Goal: Information Seeking & Learning: Learn about a topic

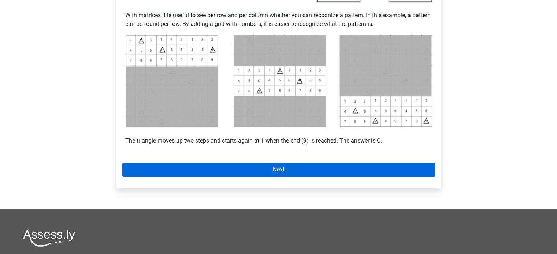
scroll to position [329, 0]
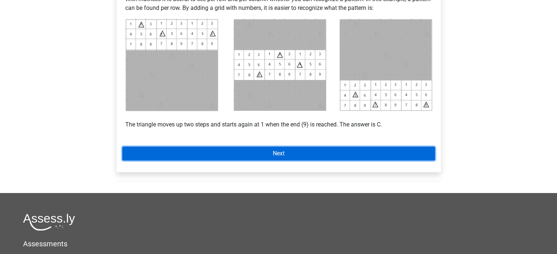
click at [333, 157] on link "Next" at bounding box center [278, 154] width 313 height 14
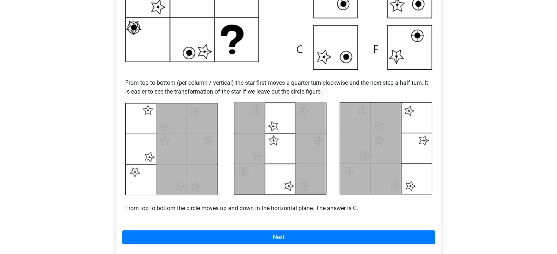
scroll to position [293, 0]
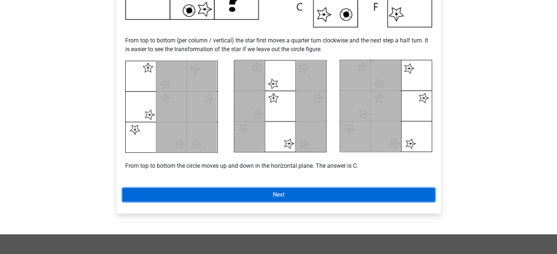
click at [324, 194] on link "Next" at bounding box center [278, 195] width 313 height 14
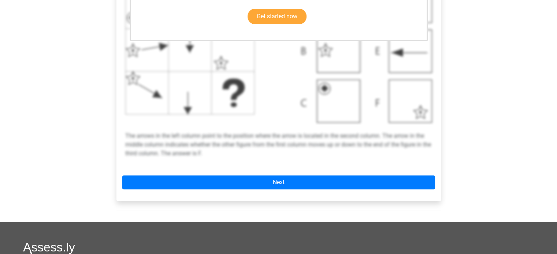
scroll to position [256, 0]
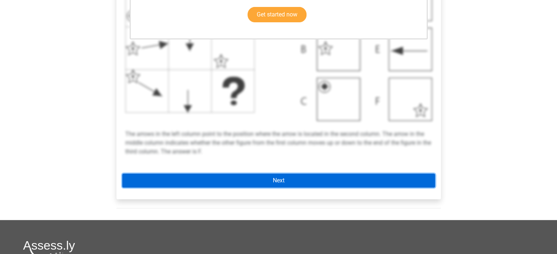
click at [297, 179] on link "Next" at bounding box center [278, 181] width 313 height 14
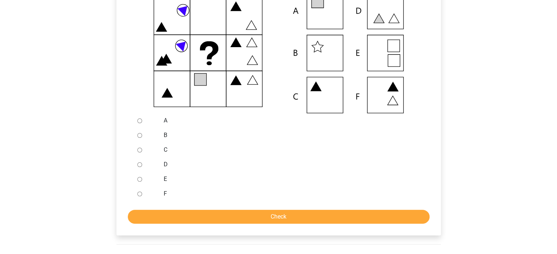
scroll to position [146, 0]
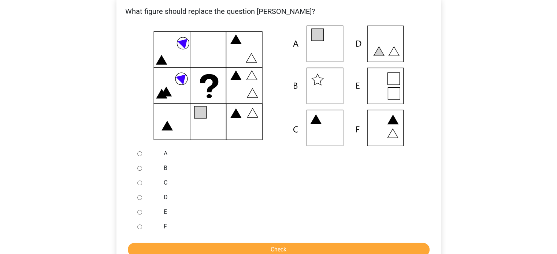
click at [374, 85] on icon at bounding box center [278, 86] width 301 height 121
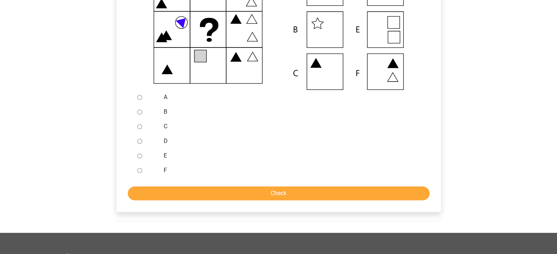
scroll to position [293, 0]
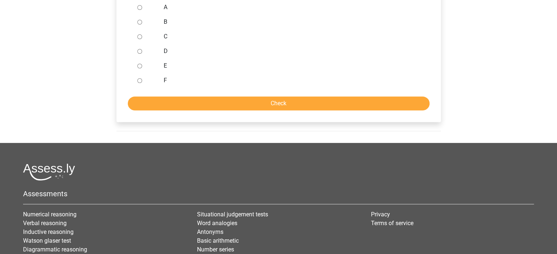
drag, startPoint x: 141, startPoint y: 65, endPoint x: 194, endPoint y: 93, distance: 60.7
click at [141, 66] on input "E" at bounding box center [139, 66] width 5 height 5
radio input "true"
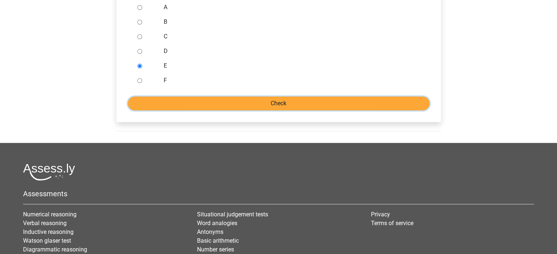
click at [228, 100] on input "Check" at bounding box center [279, 104] width 302 height 14
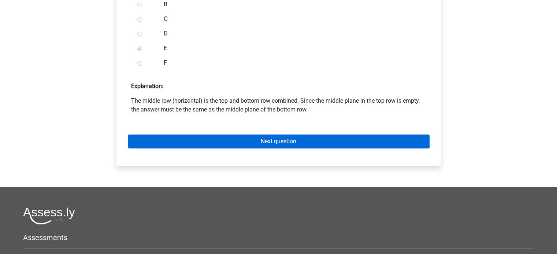
scroll to position [329, 0]
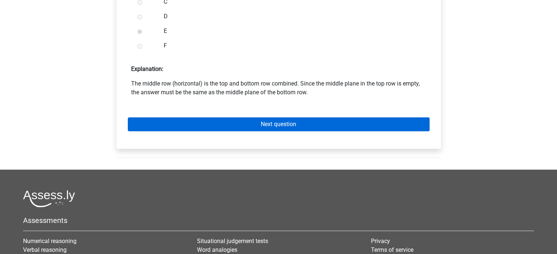
click at [302, 131] on div "Next question" at bounding box center [278, 123] width 313 height 40
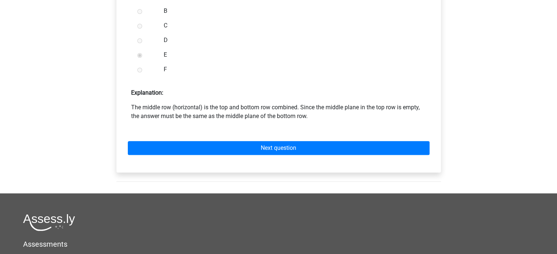
scroll to position [293, 0]
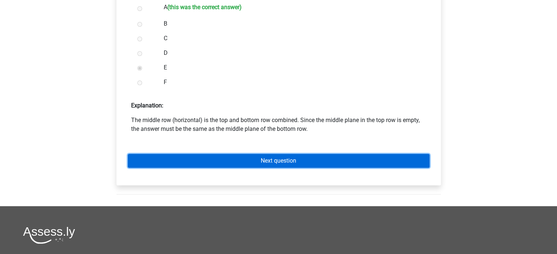
click at [313, 161] on link "Next question" at bounding box center [279, 161] width 302 height 14
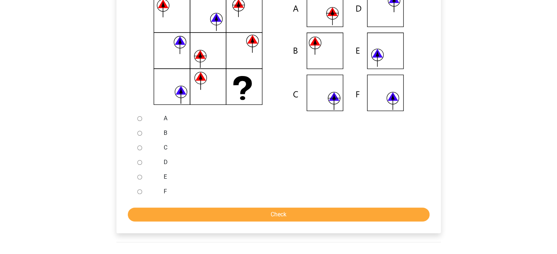
scroll to position [110, 0]
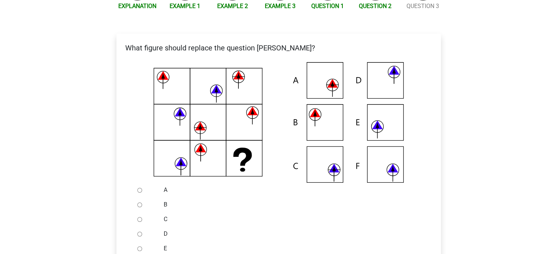
click at [335, 87] on icon at bounding box center [332, 83] width 11 height 9
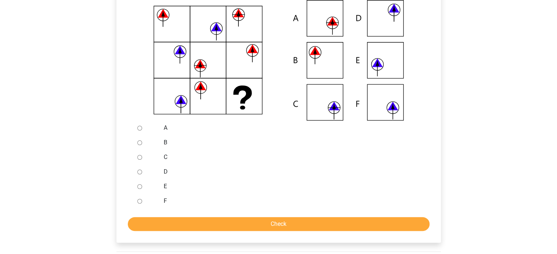
scroll to position [220, 0]
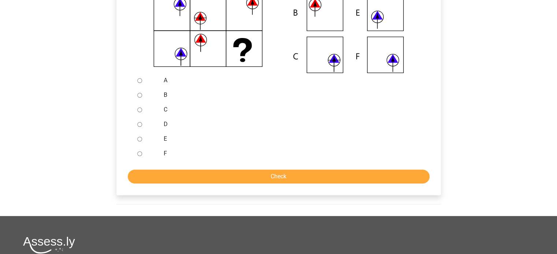
drag, startPoint x: 141, startPoint y: 82, endPoint x: 161, endPoint y: 96, distance: 25.0
click at [144, 82] on div at bounding box center [146, 80] width 24 height 15
click at [140, 80] on input "A" at bounding box center [139, 80] width 5 height 5
radio input "true"
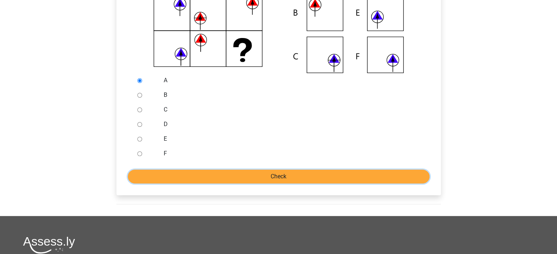
click at [275, 178] on input "Check" at bounding box center [279, 177] width 302 height 14
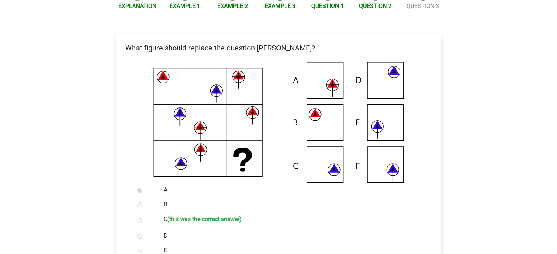
scroll to position [293, 0]
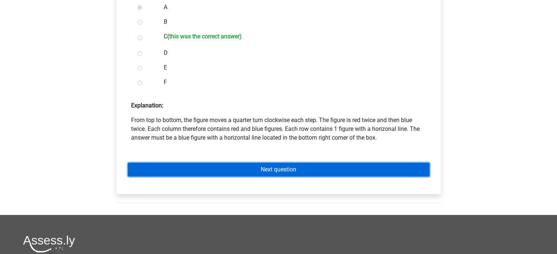
click at [361, 171] on link "Next question" at bounding box center [279, 170] width 302 height 14
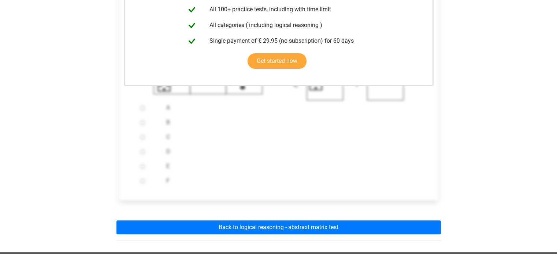
scroll to position [256, 0]
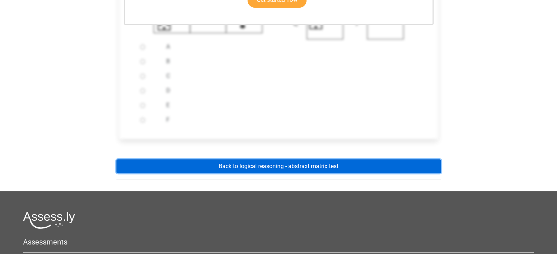
click at [321, 169] on link "Back to logical reasoning - abstraxt matrix test" at bounding box center [278, 167] width 324 height 14
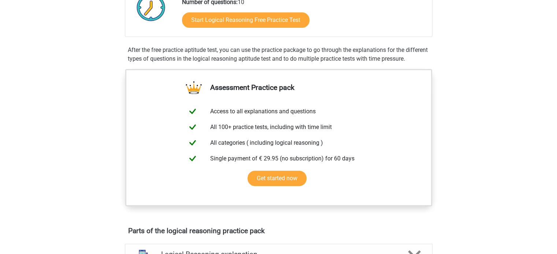
scroll to position [293, 0]
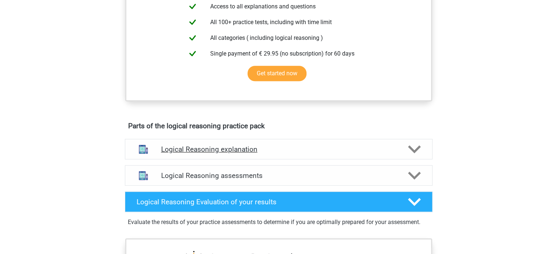
click at [415, 152] on icon at bounding box center [414, 149] width 13 height 13
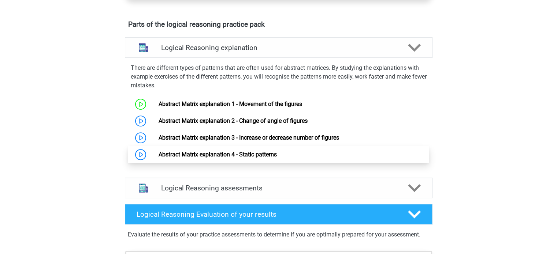
scroll to position [403, 0]
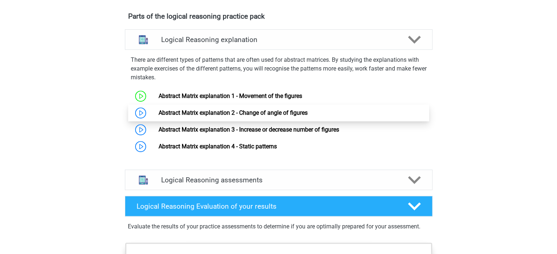
click at [291, 116] on link "Abstract Matrix explanation 2 - Change of angle of figures" at bounding box center [233, 112] width 149 height 7
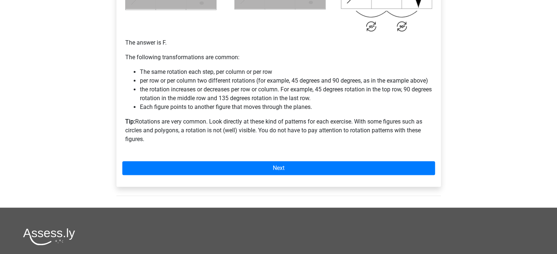
scroll to position [476, 0]
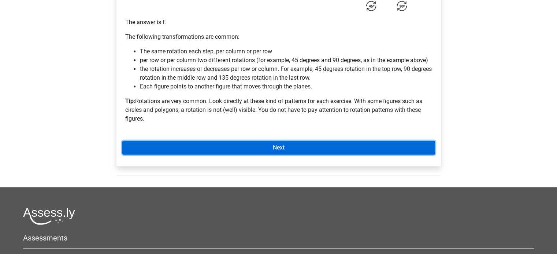
click at [242, 149] on link "Next" at bounding box center [278, 148] width 313 height 14
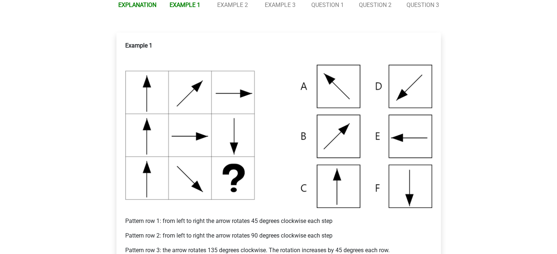
scroll to position [110, 0]
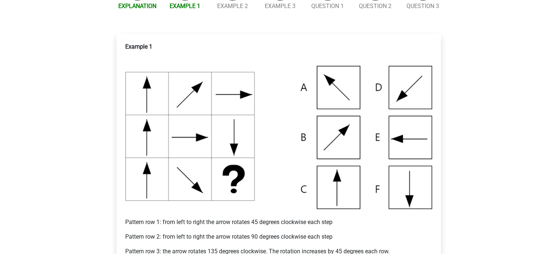
click at [418, 140] on img at bounding box center [278, 138] width 307 height 144
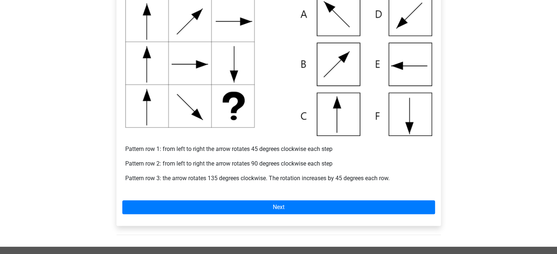
scroll to position [256, 0]
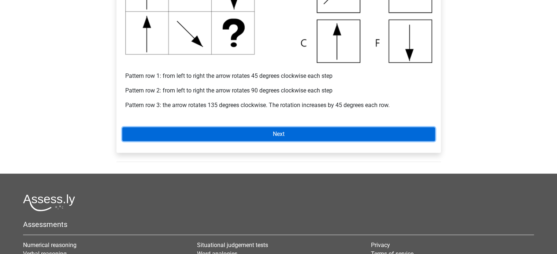
click at [334, 136] on link "Next" at bounding box center [278, 134] width 313 height 14
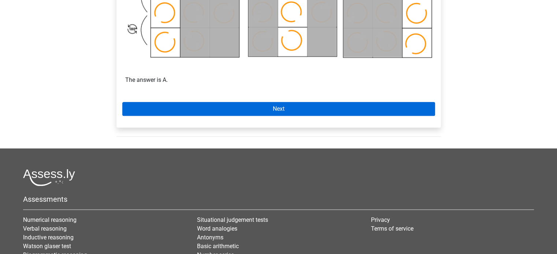
scroll to position [513, 0]
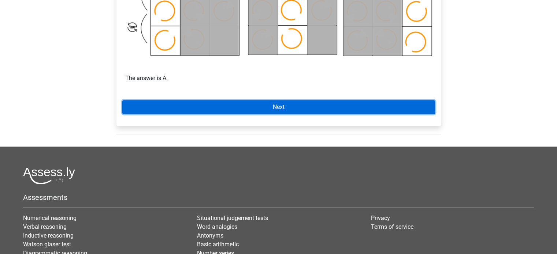
click at [274, 109] on link "Next" at bounding box center [278, 107] width 313 height 14
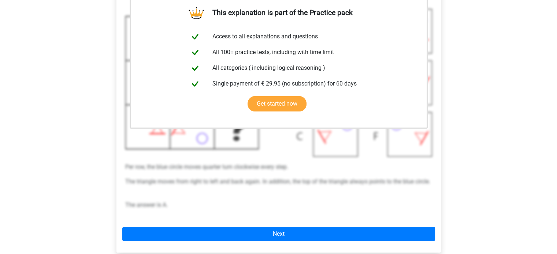
scroll to position [183, 0]
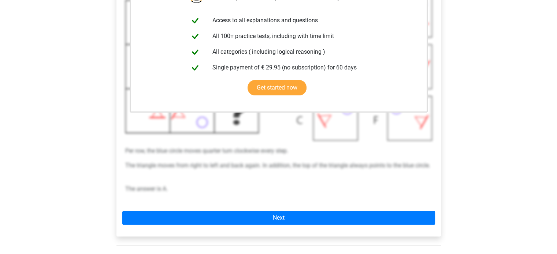
click at [258, 210] on div "This explanation is part of the Practice pack Access to all explanations and qu…" at bounding box center [278, 98] width 324 height 276
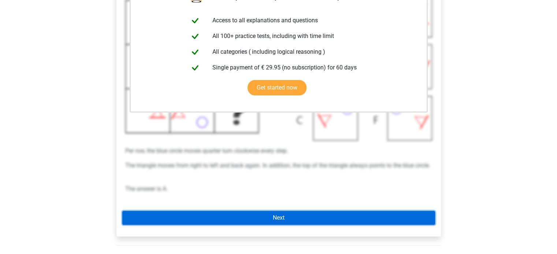
click at [269, 219] on link "Next" at bounding box center [278, 218] width 313 height 14
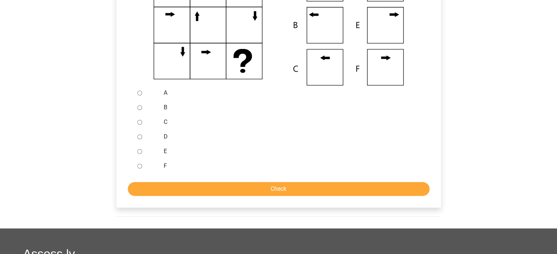
scroll to position [220, 0]
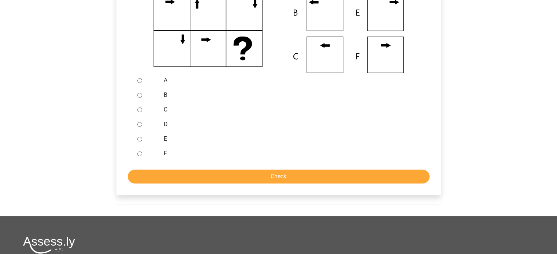
click at [139, 110] on input "C" at bounding box center [139, 110] width 5 height 5
radio input "true"
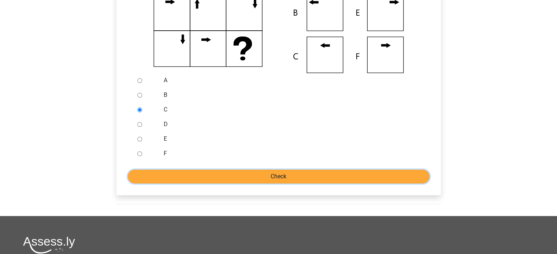
click at [257, 180] on input "Check" at bounding box center [279, 177] width 302 height 14
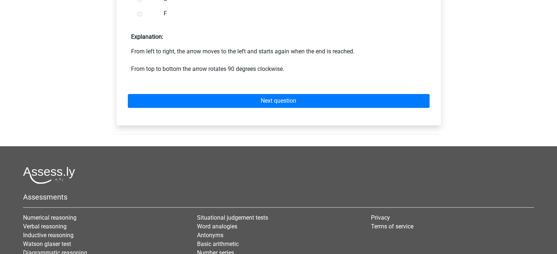
scroll to position [366, 0]
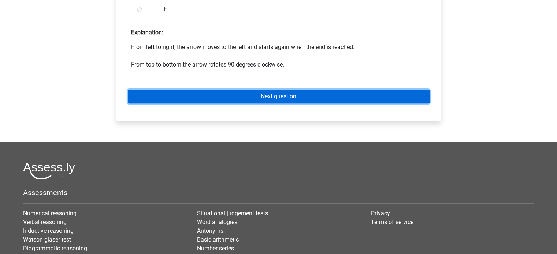
click at [308, 97] on link "Next question" at bounding box center [279, 97] width 302 height 14
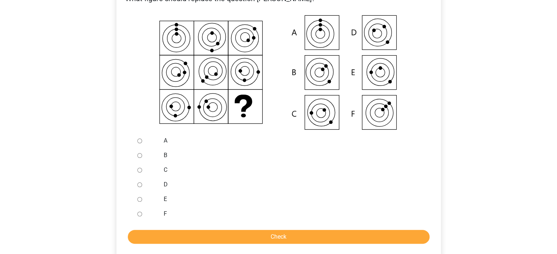
scroll to position [146, 0]
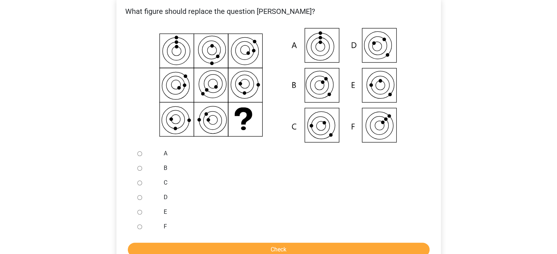
click at [140, 184] on input "C" at bounding box center [139, 183] width 5 height 5
radio input "true"
click at [256, 251] on input "Check" at bounding box center [279, 250] width 302 height 14
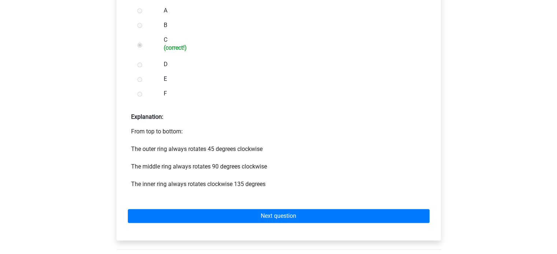
scroll to position [293, 0]
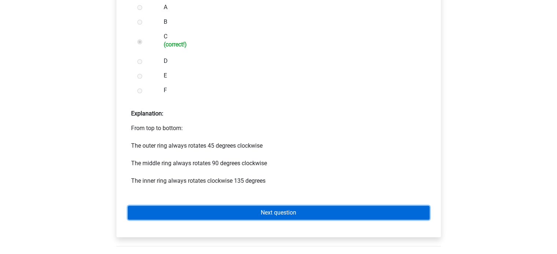
click at [267, 212] on link "Next question" at bounding box center [279, 213] width 302 height 14
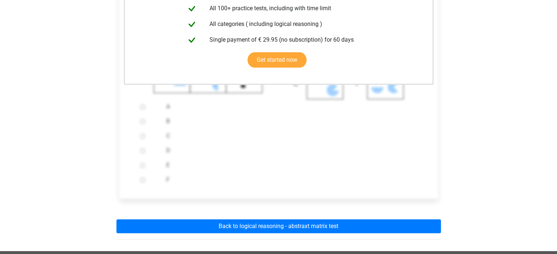
scroll to position [293, 0]
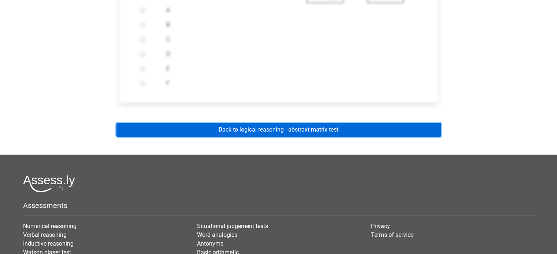
click at [272, 132] on link "Back to logical reasoning - abstraxt matrix test" at bounding box center [278, 130] width 324 height 14
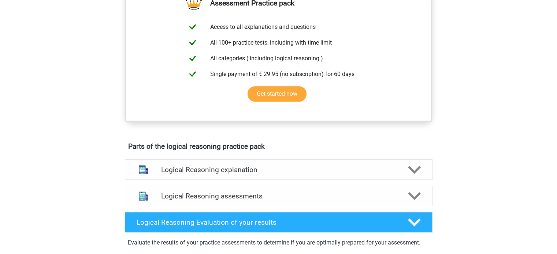
scroll to position [293, 0]
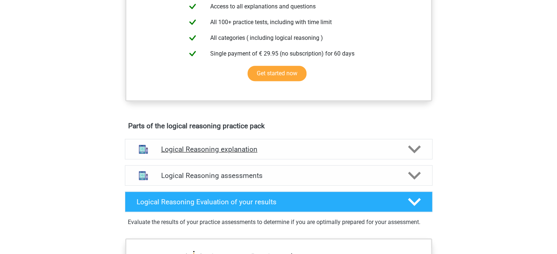
click at [253, 154] on h4 "Logical Reasoning explanation" at bounding box center [278, 149] width 235 height 8
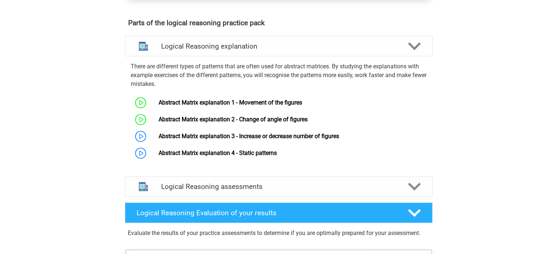
scroll to position [403, 0]
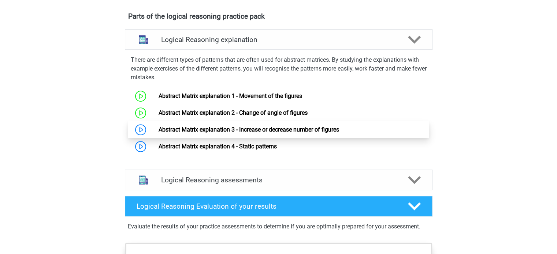
click at [256, 133] on link "Abstract Matrix explanation 3 - Increase or decrease number of figures" at bounding box center [249, 129] width 180 height 7
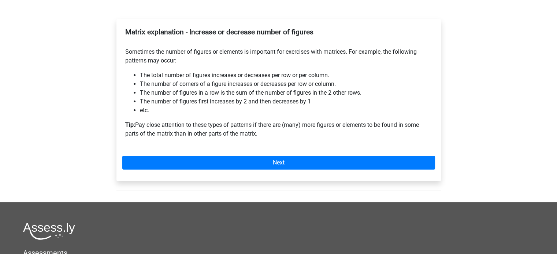
scroll to position [146, 0]
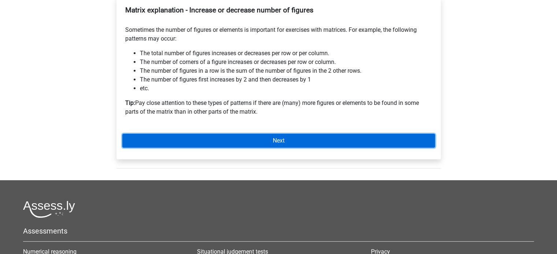
click at [310, 141] on link "Next" at bounding box center [278, 141] width 313 height 14
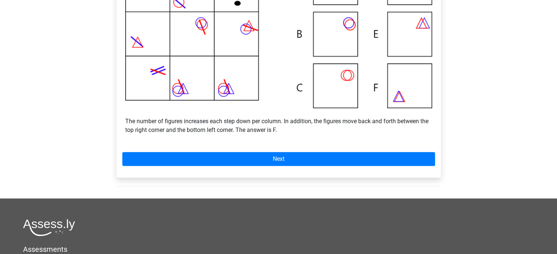
scroll to position [220, 0]
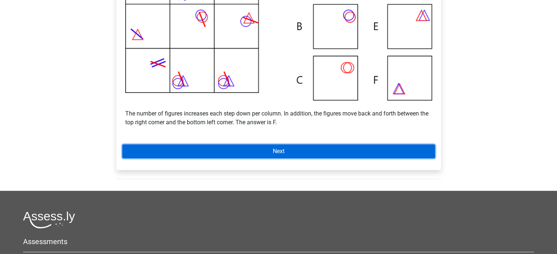
click at [359, 150] on link "Next" at bounding box center [278, 152] width 313 height 14
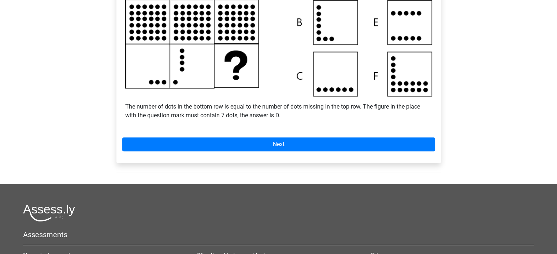
scroll to position [220, 0]
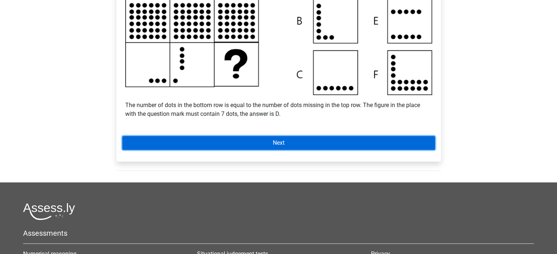
click at [343, 136] on link "Next" at bounding box center [278, 143] width 313 height 14
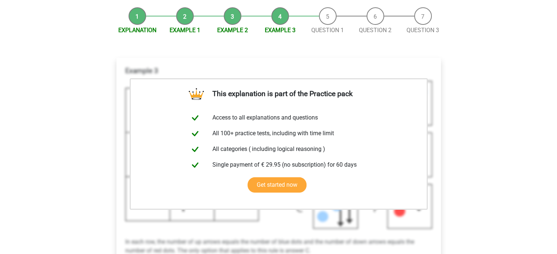
scroll to position [146, 0]
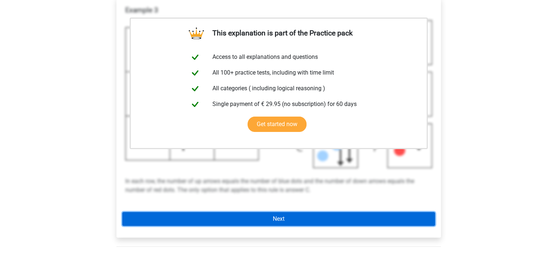
click at [286, 224] on link "Next" at bounding box center [278, 219] width 313 height 14
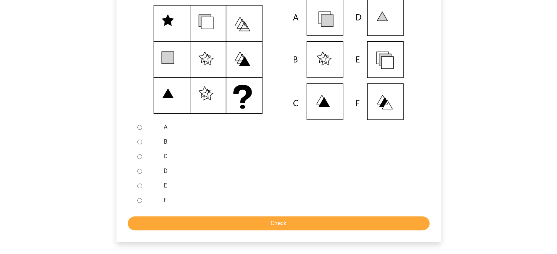
scroll to position [256, 0]
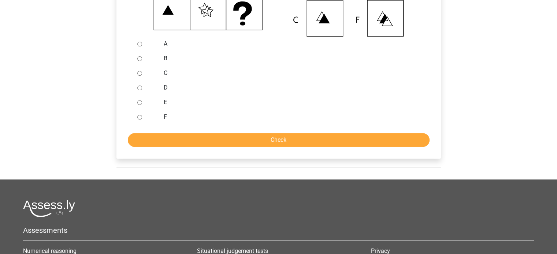
click at [140, 103] on input "E" at bounding box center [139, 102] width 5 height 5
radio input "true"
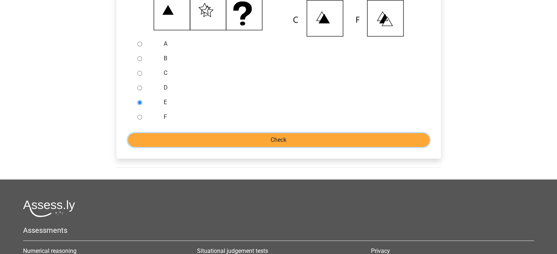
click at [247, 142] on input "Check" at bounding box center [279, 140] width 302 height 14
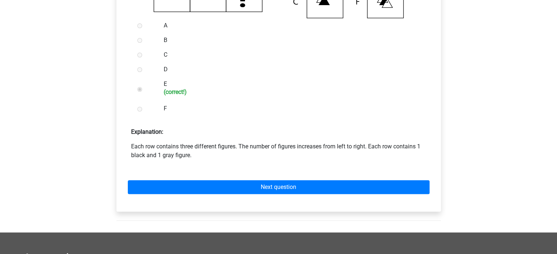
scroll to position [293, 0]
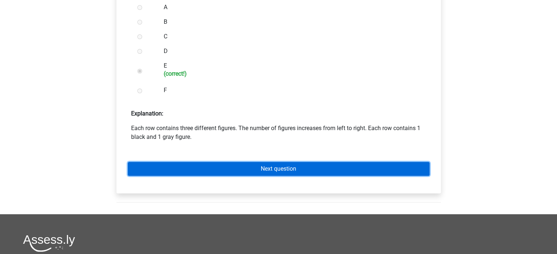
click at [265, 170] on link "Next question" at bounding box center [279, 169] width 302 height 14
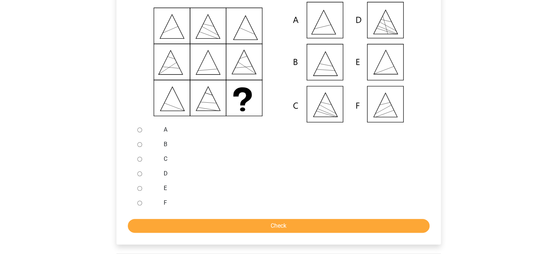
scroll to position [183, 0]
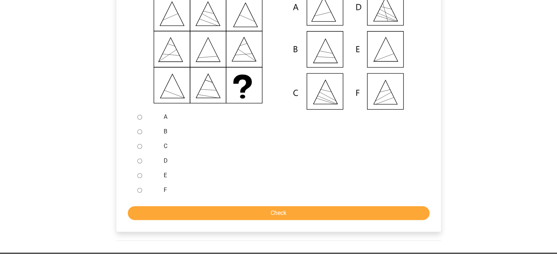
click at [138, 178] on input "E" at bounding box center [139, 176] width 5 height 5
radio input "true"
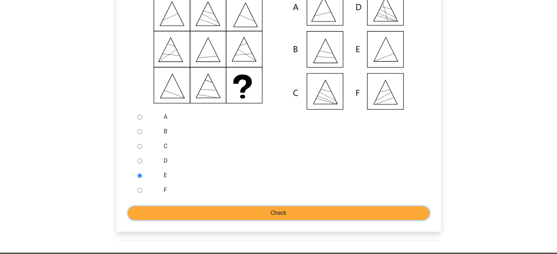
click at [247, 217] on input "Check" at bounding box center [279, 213] width 302 height 14
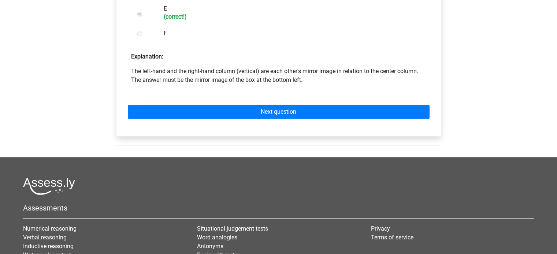
scroll to position [366, 0]
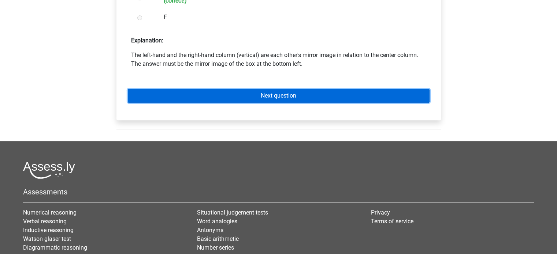
click at [285, 99] on link "Next question" at bounding box center [279, 96] width 302 height 14
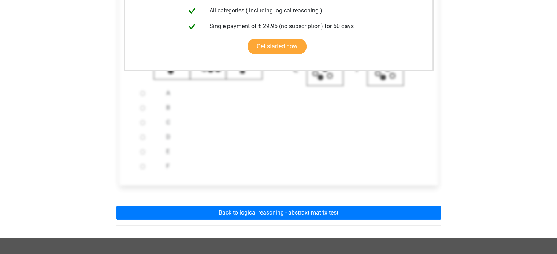
scroll to position [293, 0]
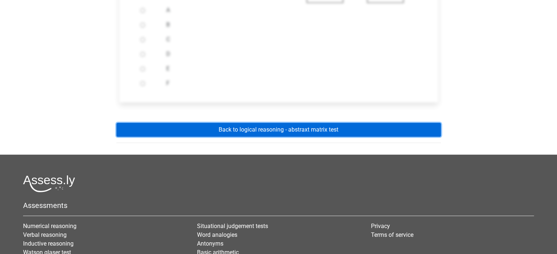
click at [275, 130] on link "Back to logical reasoning - abstraxt matrix test" at bounding box center [278, 130] width 324 height 14
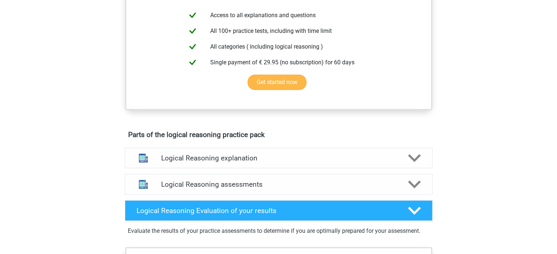
scroll to position [329, 0]
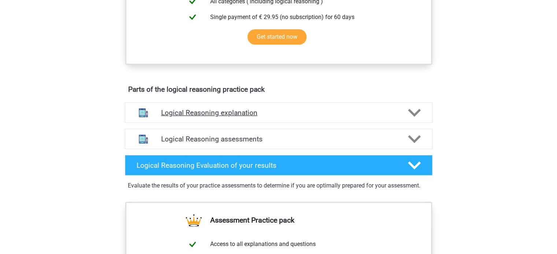
click at [247, 117] on h4 "Logical Reasoning explanation" at bounding box center [278, 113] width 235 height 8
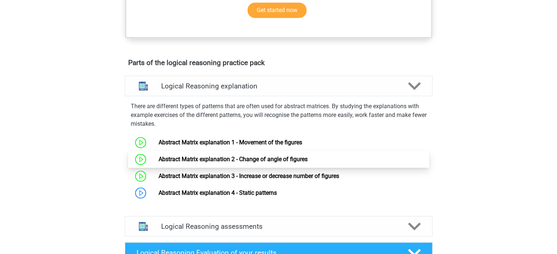
scroll to position [403, 0]
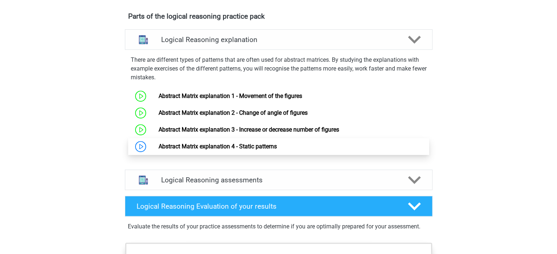
click at [257, 150] on link "Abstract Matrix explanation 4 - Static patterns" at bounding box center [218, 146] width 118 height 7
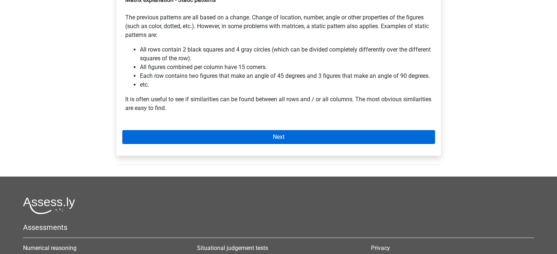
scroll to position [146, 0]
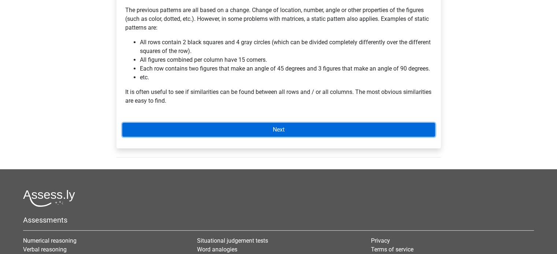
click at [281, 130] on link "Next" at bounding box center [278, 130] width 313 height 14
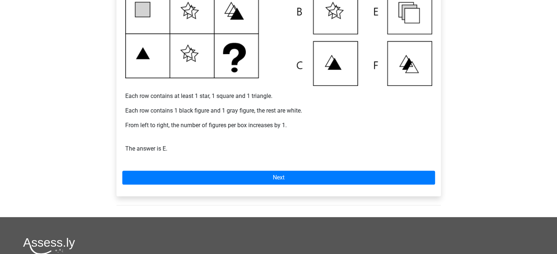
scroll to position [220, 0]
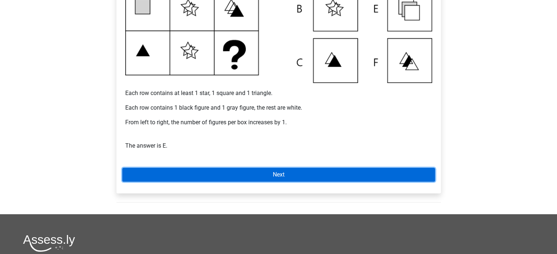
click at [290, 173] on link "Next" at bounding box center [278, 175] width 313 height 14
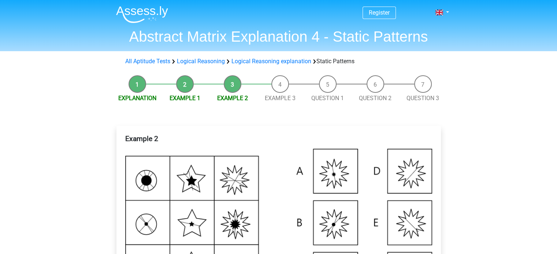
click at [187, 83] on li "Example 1" at bounding box center [185, 88] width 48 height 27
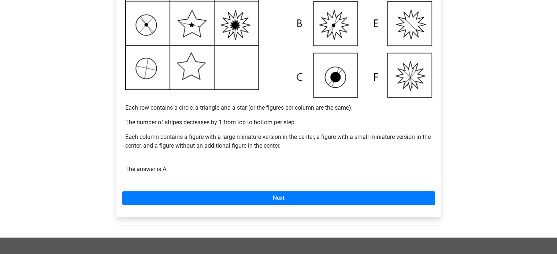
scroll to position [220, 0]
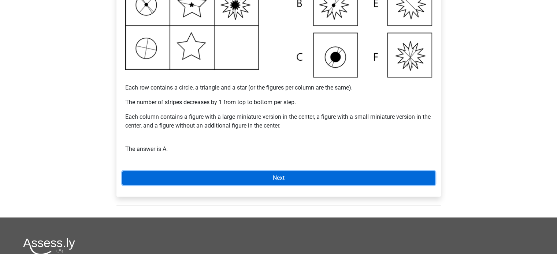
click at [241, 178] on link "Next" at bounding box center [278, 178] width 313 height 14
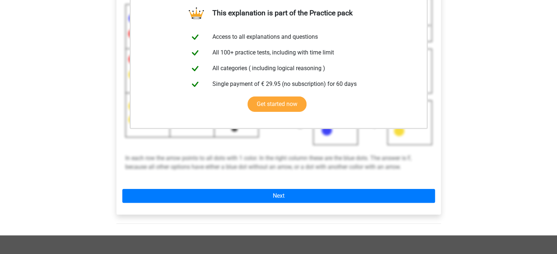
scroll to position [183, 0]
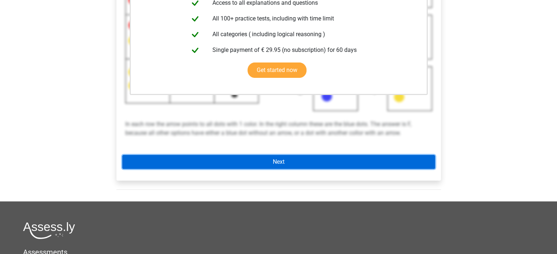
click at [284, 160] on link "Next" at bounding box center [278, 162] width 313 height 14
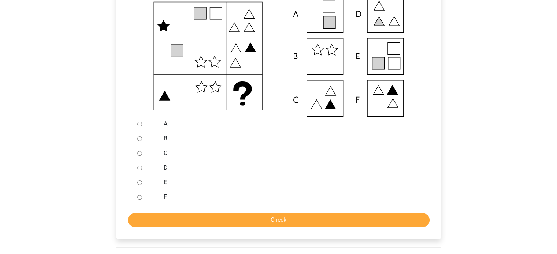
scroll to position [183, 0]
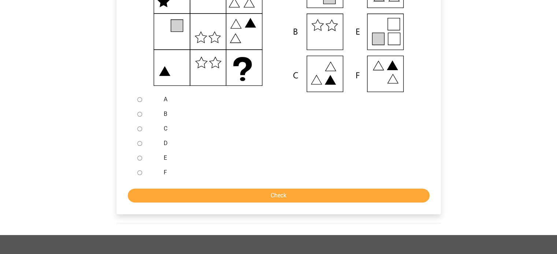
click at [140, 143] on input "D" at bounding box center [139, 143] width 5 height 5
radio input "true"
click at [276, 202] on div "What figure should replace the question mark?" at bounding box center [278, 79] width 324 height 272
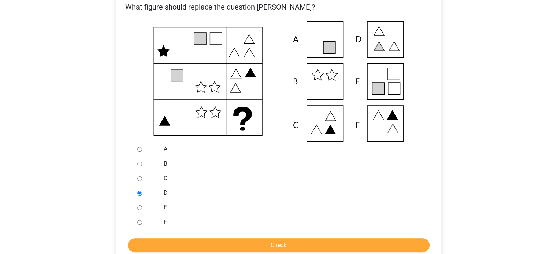
scroll to position [146, 0]
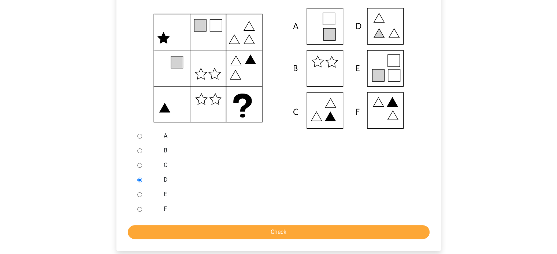
click at [138, 199] on div at bounding box center [146, 194] width 24 height 15
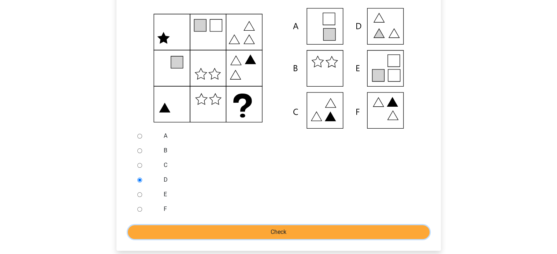
click at [280, 233] on input "Check" at bounding box center [279, 233] width 302 height 14
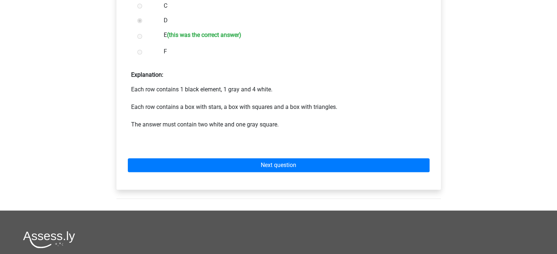
scroll to position [329, 0]
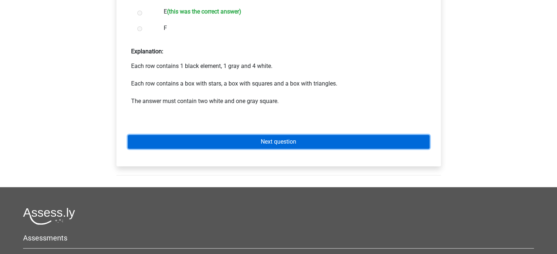
click at [295, 144] on link "Next question" at bounding box center [279, 142] width 302 height 14
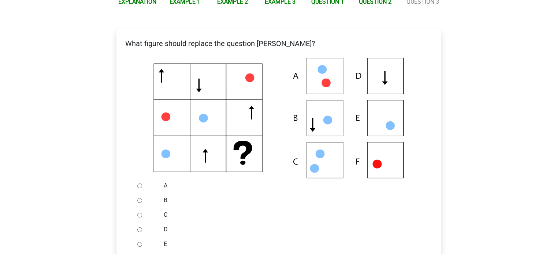
scroll to position [110, 0]
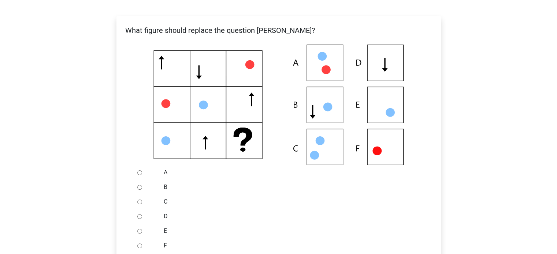
drag, startPoint x: 139, startPoint y: 231, endPoint x: 163, endPoint y: 220, distance: 25.2
click at [139, 230] on input "E" at bounding box center [139, 231] width 5 height 5
radio input "true"
drag, startPoint x: 139, startPoint y: 246, endPoint x: 160, endPoint y: 234, distance: 24.3
click at [141, 246] on input "F" at bounding box center [139, 246] width 5 height 5
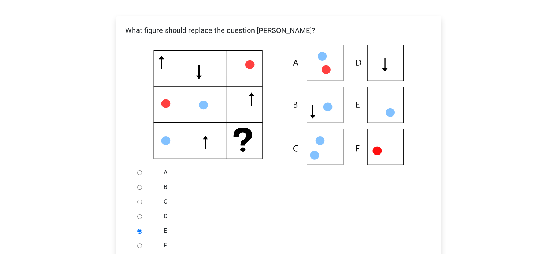
radio input "true"
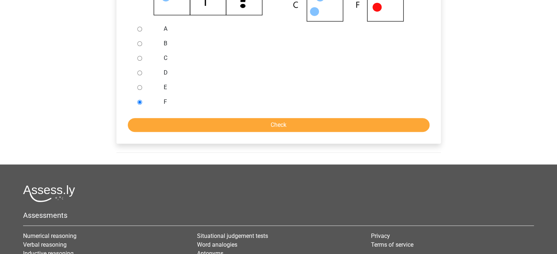
scroll to position [256, 0]
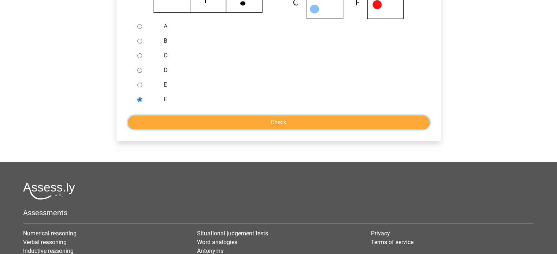
drag, startPoint x: 282, startPoint y: 125, endPoint x: 283, endPoint y: 132, distance: 6.6
click at [283, 126] on input "Check" at bounding box center [279, 123] width 302 height 14
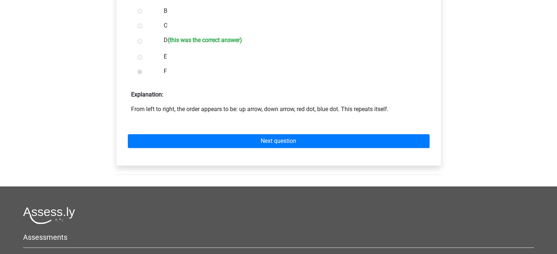
scroll to position [329, 0]
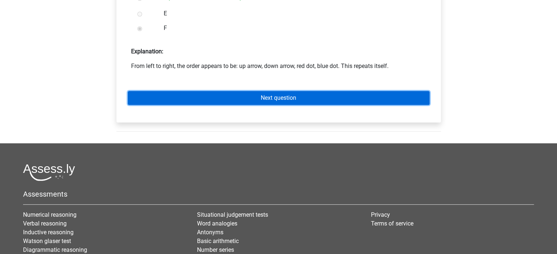
click at [277, 104] on link "Next question" at bounding box center [279, 98] width 302 height 14
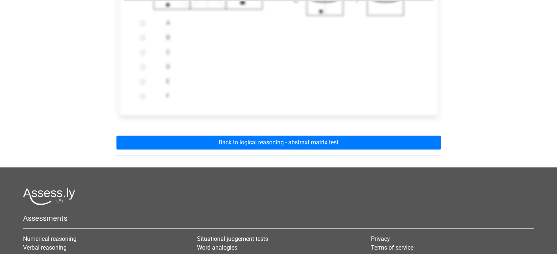
scroll to position [293, 0]
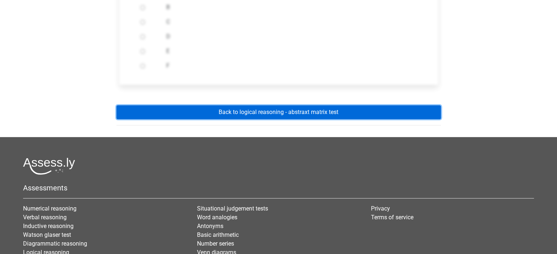
click at [276, 118] on link "Back to logical reasoning - abstraxt matrix test" at bounding box center [278, 112] width 324 height 14
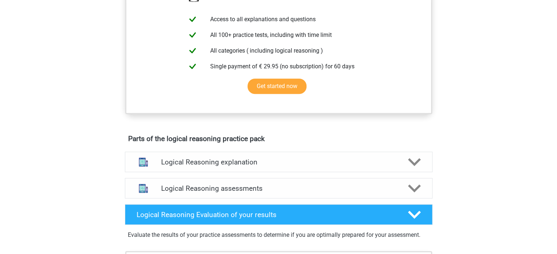
scroll to position [329, 0]
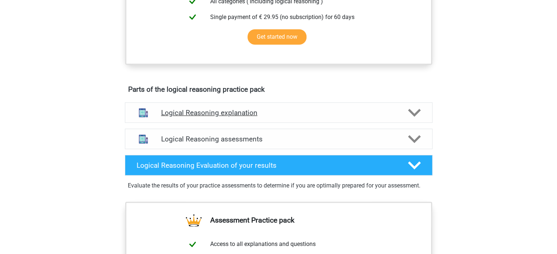
click at [270, 117] on h4 "Logical Reasoning explanation" at bounding box center [278, 113] width 235 height 8
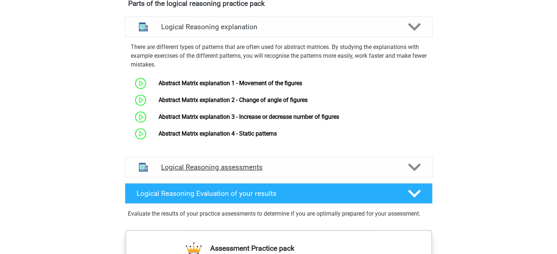
scroll to position [439, 0]
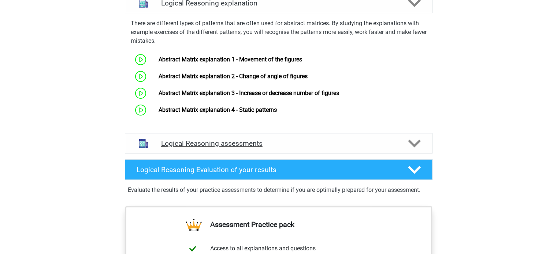
click at [273, 148] on h4 "Logical Reasoning assessments" at bounding box center [278, 143] width 235 height 8
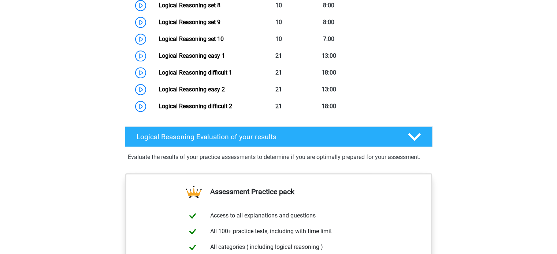
scroll to position [769, 0]
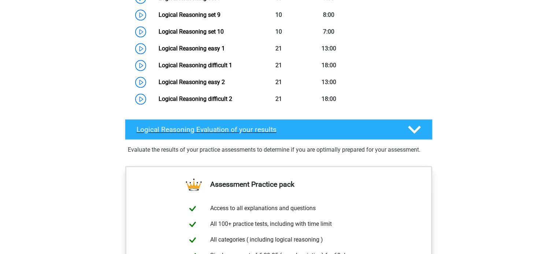
click at [274, 134] on h4 "Logical Reasoning Evaluation of your results" at bounding box center [267, 130] width 260 height 8
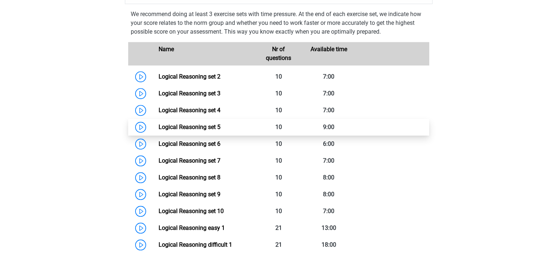
scroll to position [586, 0]
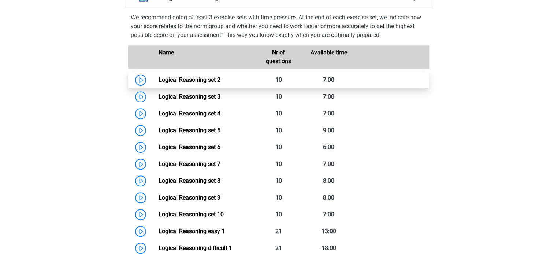
drag, startPoint x: 207, startPoint y: 86, endPoint x: 213, endPoint y: 89, distance: 6.3
click at [208, 83] on link "Logical Reasoning set 2" at bounding box center [190, 80] width 62 height 7
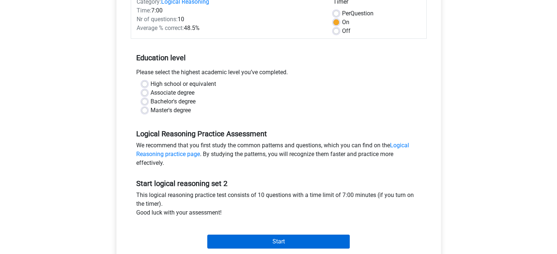
scroll to position [73, 0]
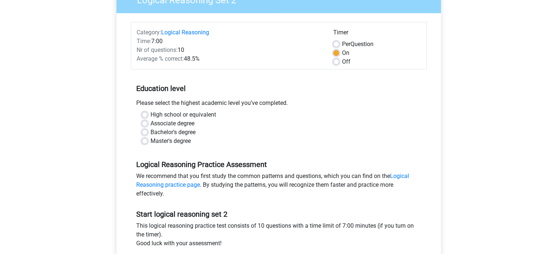
drag, startPoint x: 186, startPoint y: 142, endPoint x: 190, endPoint y: 141, distance: 3.8
type textarea "e"
click at [189, 142] on label "Master's degree" at bounding box center [170, 141] width 40 height 9
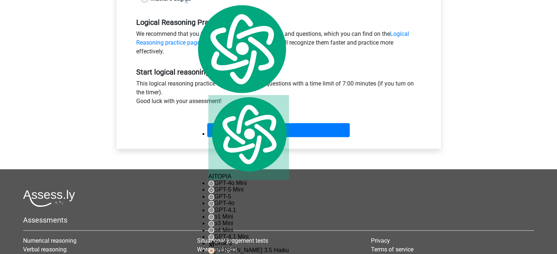
scroll to position [220, 0]
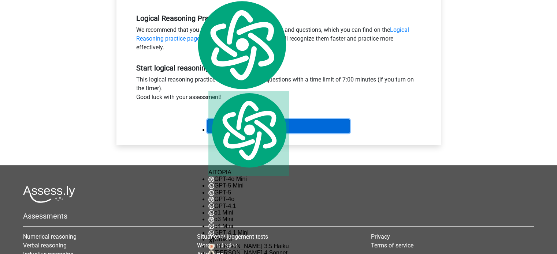
click at [297, 130] on input "Start" at bounding box center [278, 126] width 142 height 14
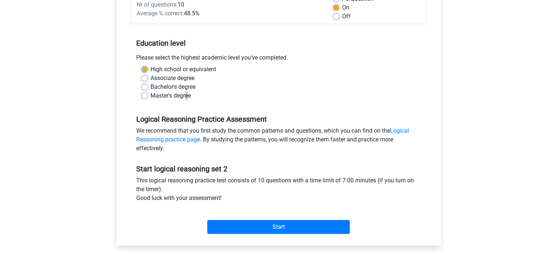
scroll to position [110, 0]
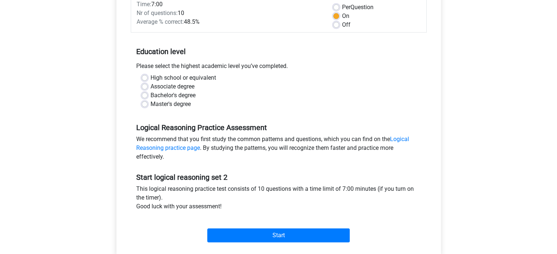
click at [258, 82] on div "High school or equivalent Associate degree Bachelor's degree Master's degree" at bounding box center [278, 91] width 285 height 35
click at [150, 104] on label "Master's degree" at bounding box center [170, 104] width 40 height 9
click at [145, 104] on input "Master's degree" at bounding box center [145, 103] width 6 height 7
radio input "true"
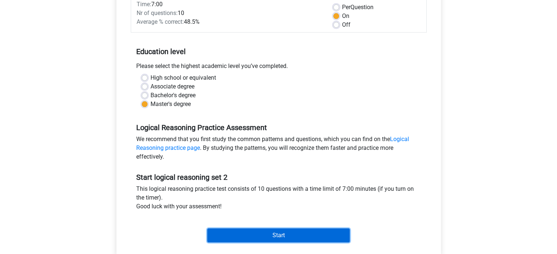
click at [260, 235] on input "Start" at bounding box center [278, 236] width 142 height 14
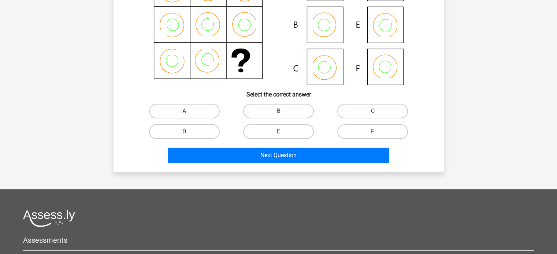
scroll to position [110, 0]
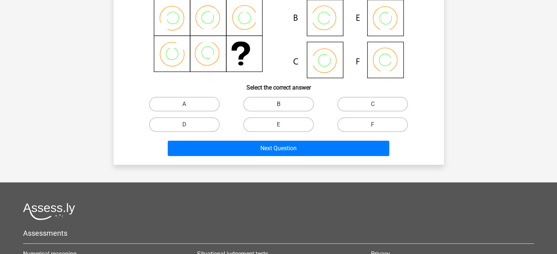
click at [290, 108] on label "B" at bounding box center [278, 104] width 71 height 15
click at [283, 108] on input "B" at bounding box center [280, 106] width 5 height 5
radio input "true"
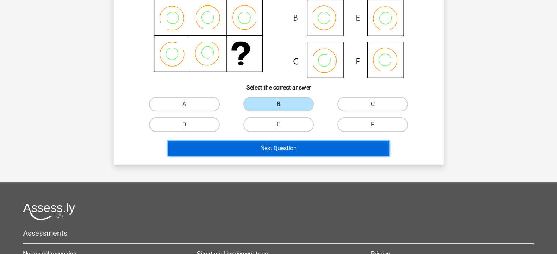
click at [309, 149] on button "Next Question" at bounding box center [278, 148] width 221 height 15
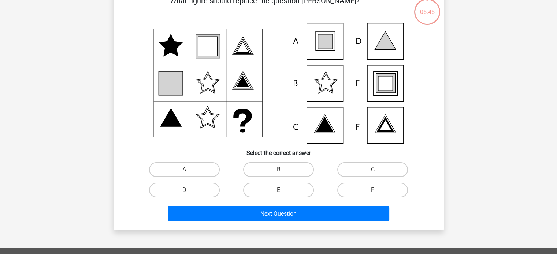
scroll to position [34, 0]
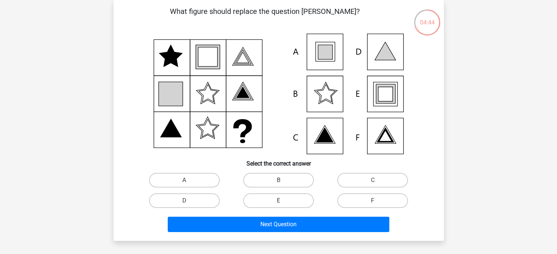
click at [379, 107] on icon at bounding box center [385, 94] width 24 height 24
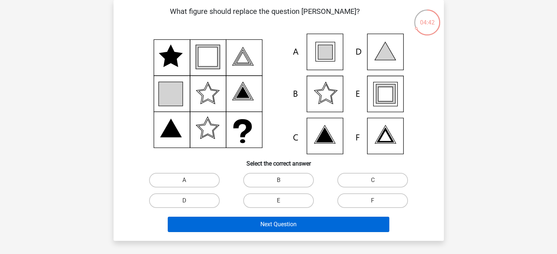
drag, startPoint x: 286, startPoint y: 204, endPoint x: 290, endPoint y: 217, distance: 13.7
click at [287, 206] on label "E" at bounding box center [278, 201] width 71 height 15
click at [283, 206] on input "E" at bounding box center [280, 203] width 5 height 5
radio input "true"
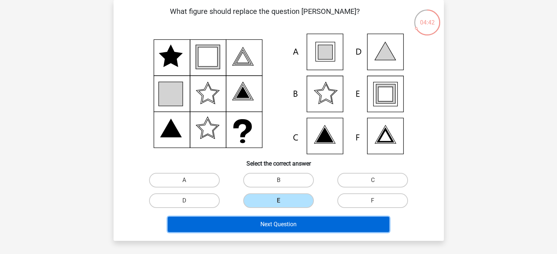
click at [289, 225] on button "Next Question" at bounding box center [278, 224] width 221 height 15
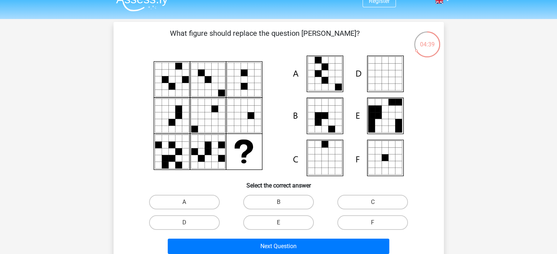
scroll to position [0, 0]
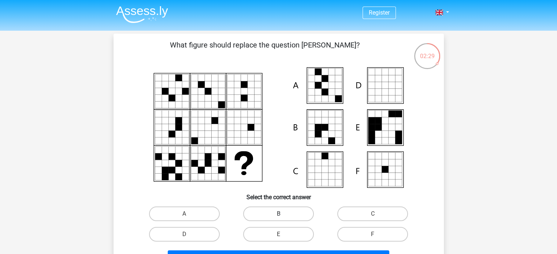
click at [291, 215] on label "B" at bounding box center [278, 214] width 71 height 15
click at [283, 215] on input "B" at bounding box center [280, 216] width 5 height 5
radio input "true"
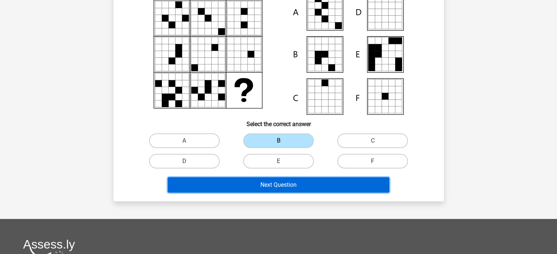
click at [296, 186] on button "Next Question" at bounding box center [278, 185] width 221 height 15
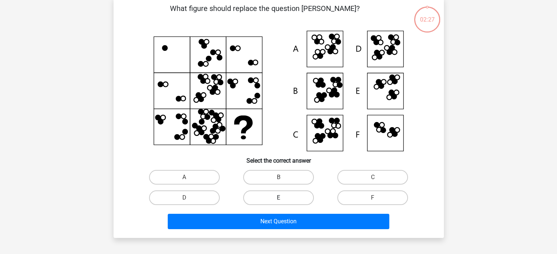
scroll to position [34, 0]
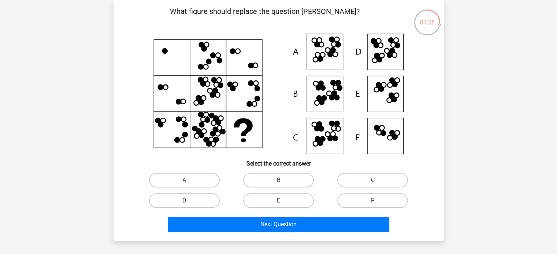
click at [389, 139] on icon at bounding box center [278, 94] width 295 height 121
drag, startPoint x: 358, startPoint y: 204, endPoint x: 338, endPoint y: 214, distance: 23.1
click at [358, 204] on label "F" at bounding box center [372, 201] width 71 height 15
click at [373, 204] on input "F" at bounding box center [375, 203] width 5 height 5
radio input "true"
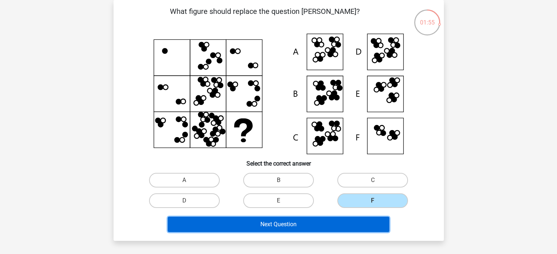
drag, startPoint x: 328, startPoint y: 224, endPoint x: 324, endPoint y: 223, distance: 4.1
click at [327, 224] on button "Next Question" at bounding box center [278, 224] width 221 height 15
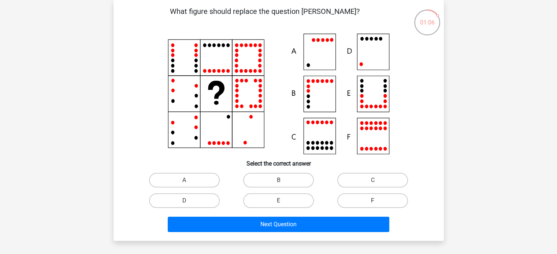
drag, startPoint x: 359, startPoint y: 201, endPoint x: 338, endPoint y: 228, distance: 35.4
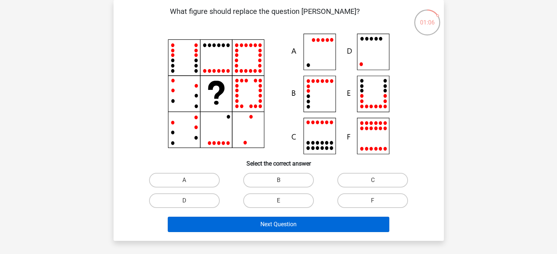
click at [359, 202] on label "F" at bounding box center [372, 201] width 71 height 15
click at [373, 202] on input "F" at bounding box center [375, 203] width 5 height 5
radio input "true"
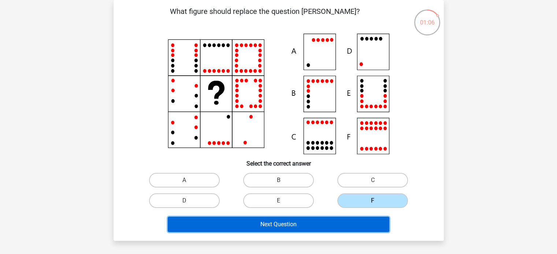
click at [333, 230] on button "Next Question" at bounding box center [278, 224] width 221 height 15
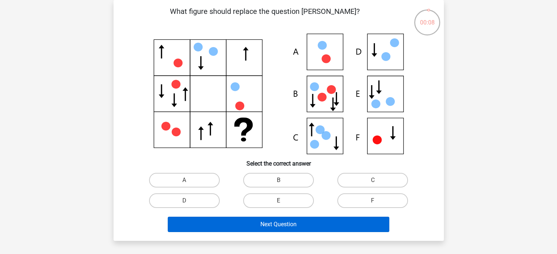
drag, startPoint x: 373, startPoint y: 202, endPoint x: 351, endPoint y: 221, distance: 29.6
click at [373, 204] on input "F" at bounding box center [375, 203] width 5 height 5
radio input "true"
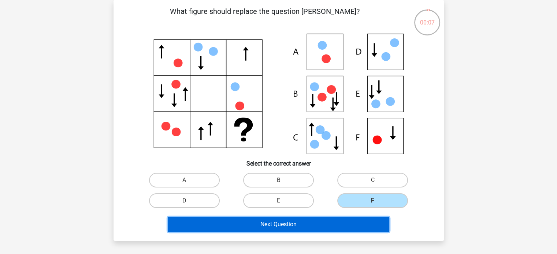
click at [339, 228] on button "Next Question" at bounding box center [278, 224] width 221 height 15
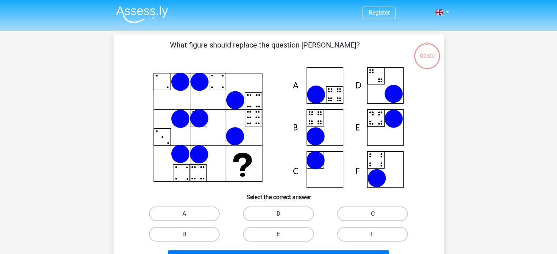
scroll to position [34, 0]
